Goal: Navigation & Orientation: Find specific page/section

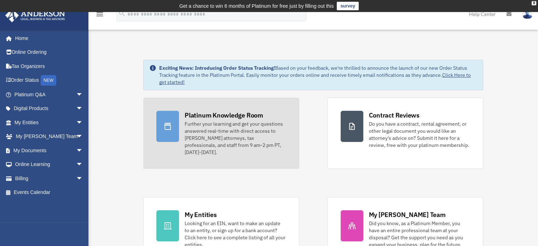
click at [209, 116] on div "Platinum Knowledge Room" at bounding box center [224, 115] width 78 height 9
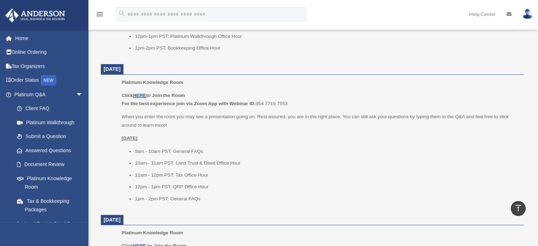
scroll to position [401, 0]
